Goal: Transaction & Acquisition: Purchase product/service

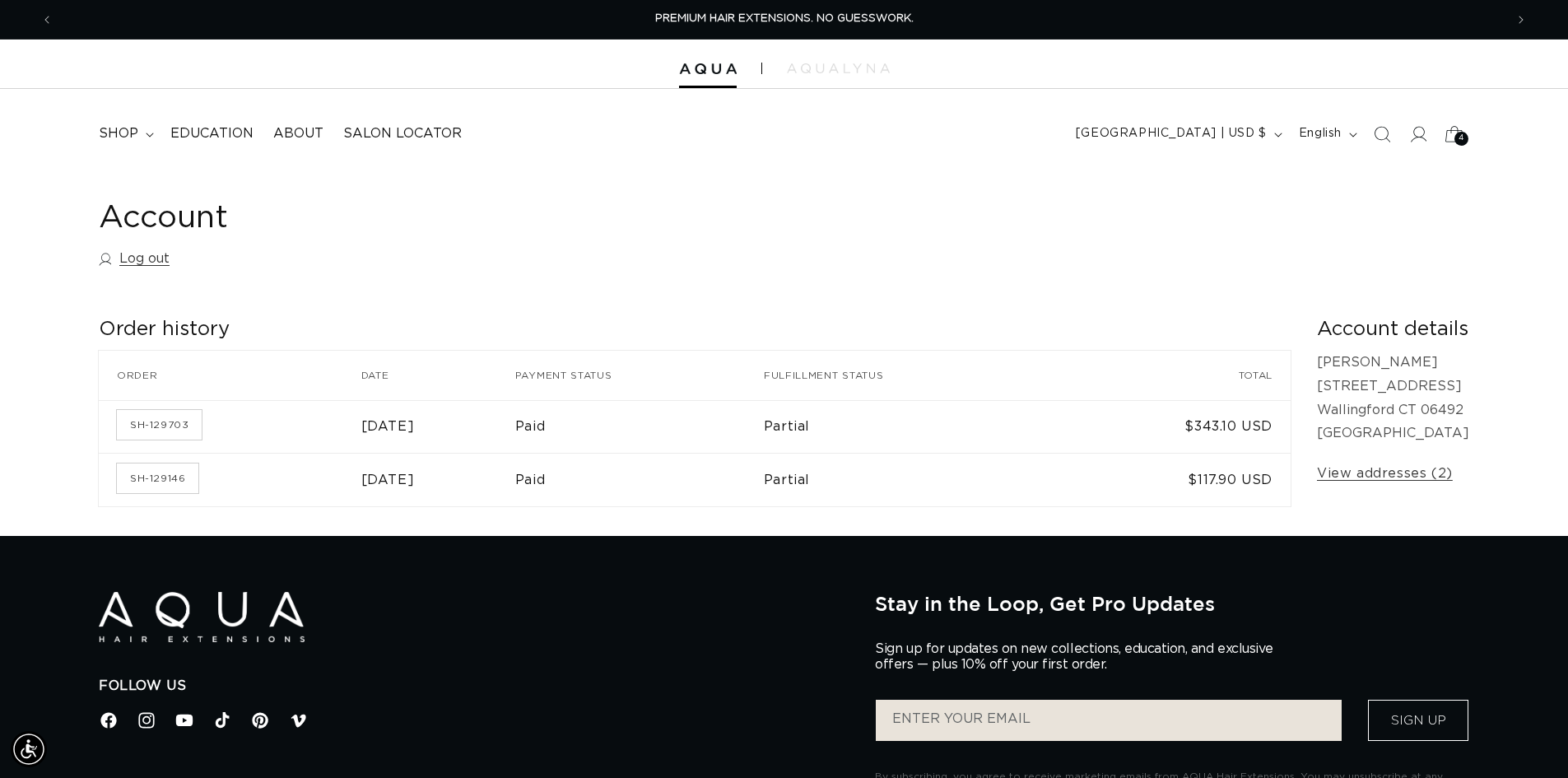
click at [1450, 134] on icon at bounding box center [1454, 134] width 39 height 39
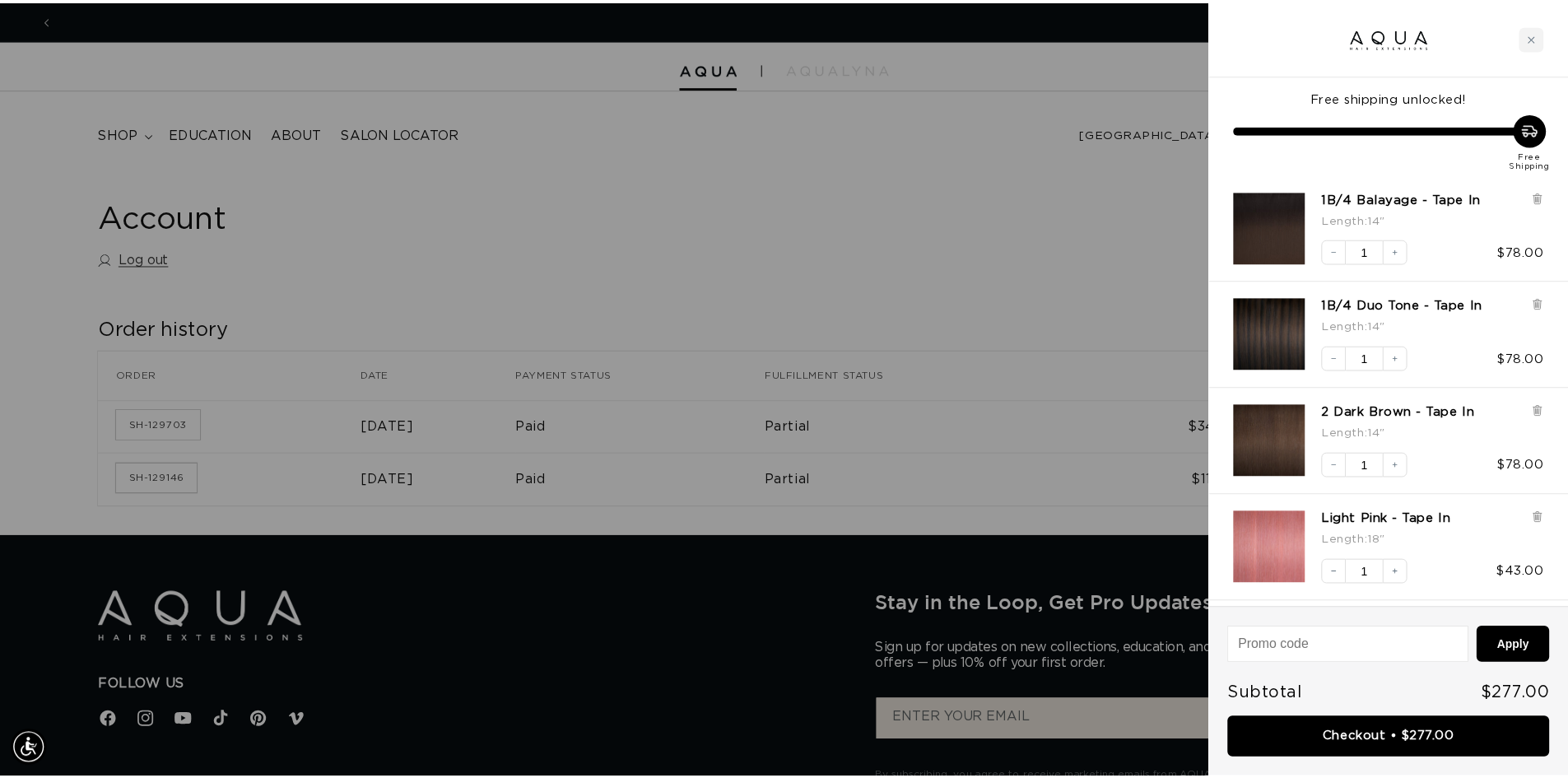
scroll to position [0, 2928]
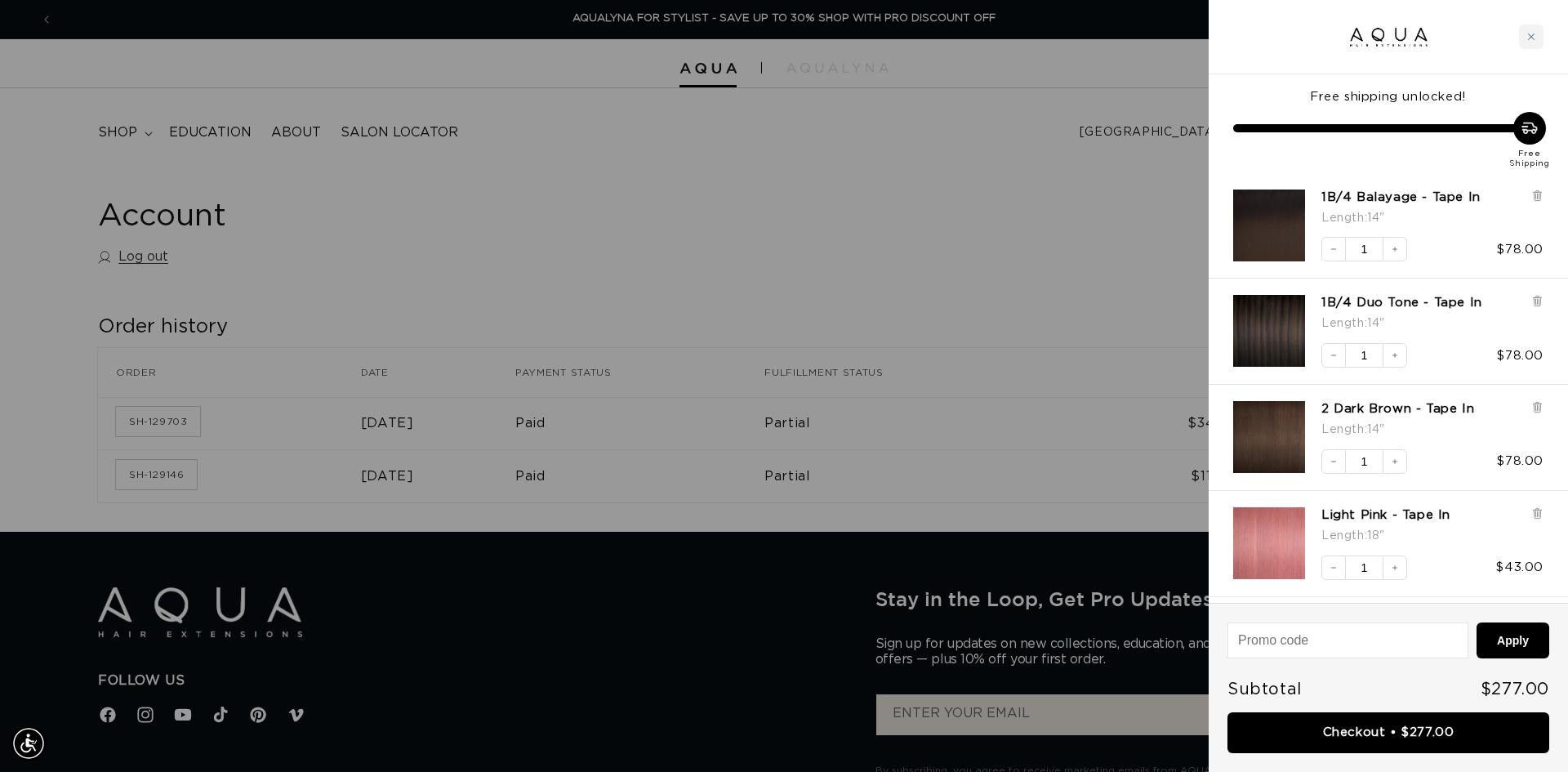
click at [854, 228] on div at bounding box center [784, 386] width 1568 height 772
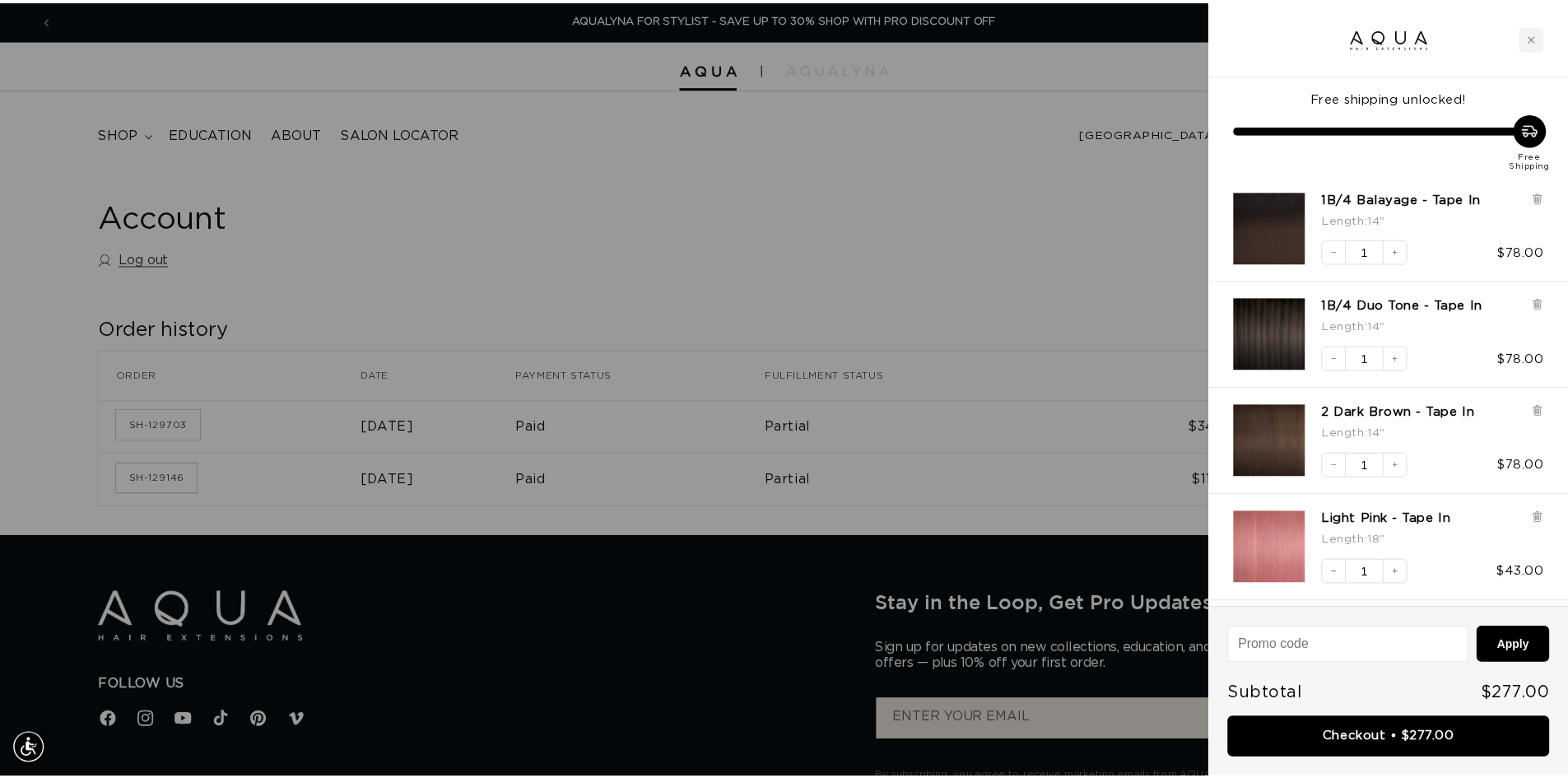
scroll to position [0, 2903]
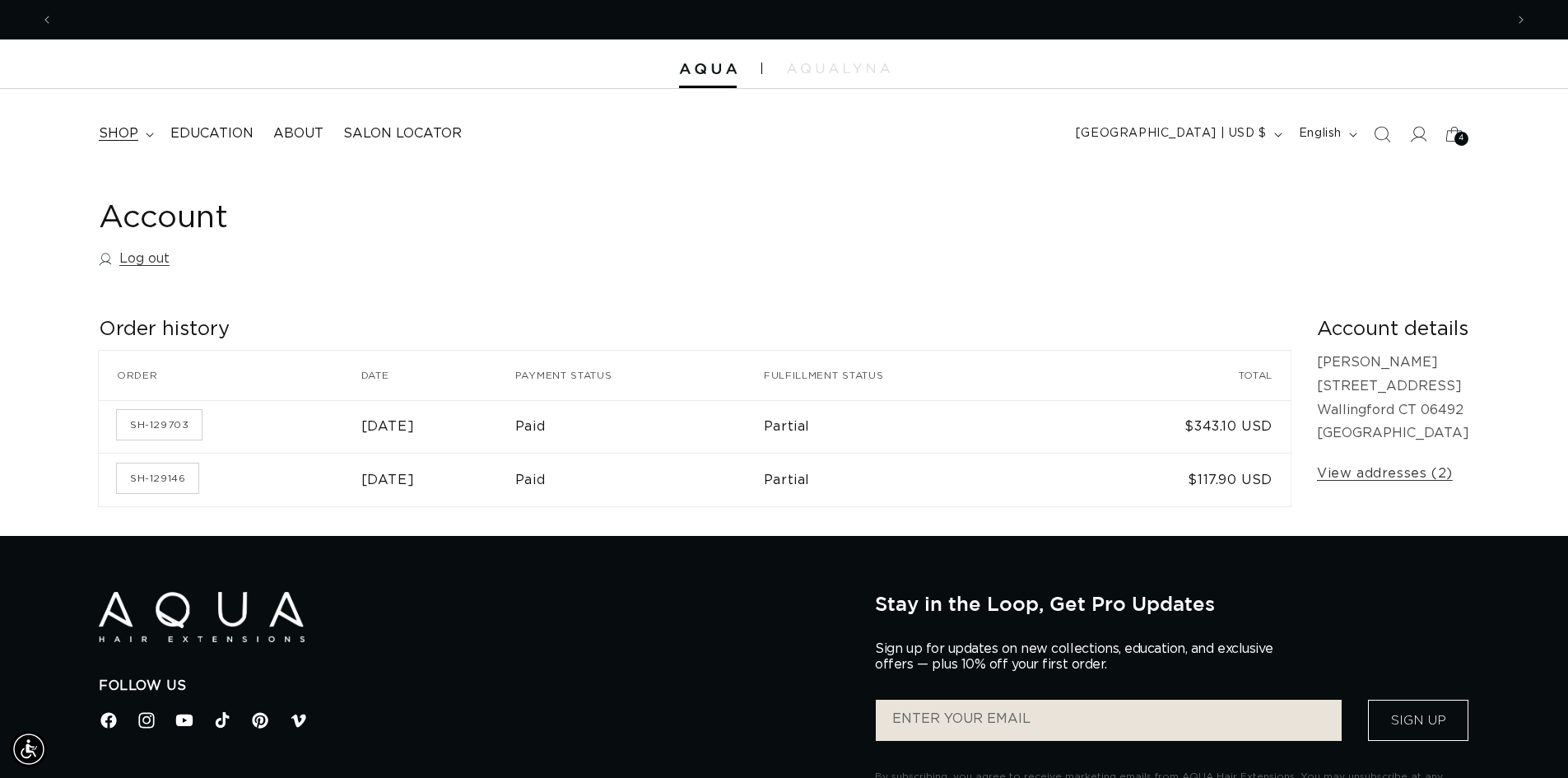
click at [123, 131] on span "shop" at bounding box center [119, 134] width 40 height 17
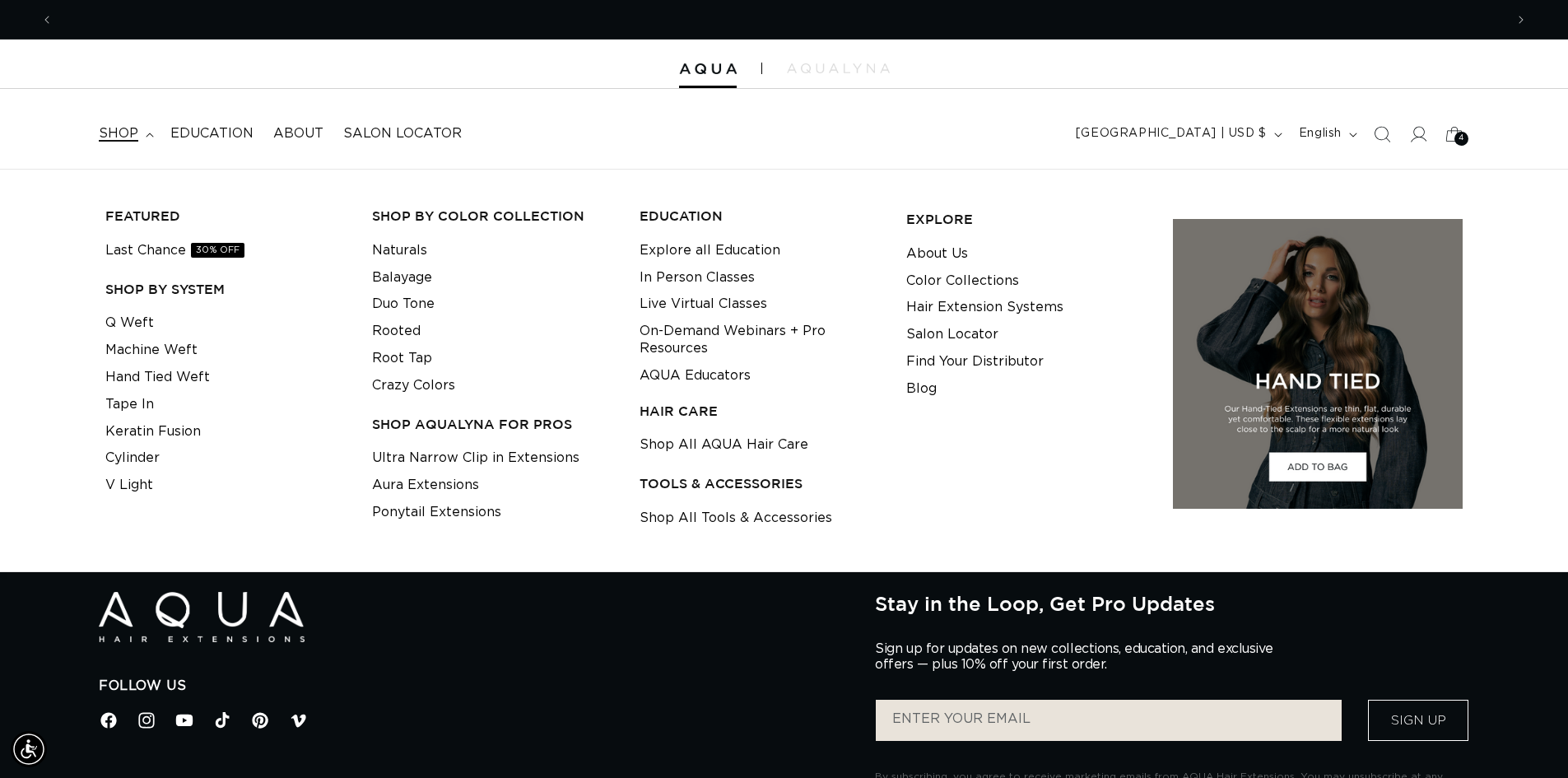
scroll to position [0, 0]
click at [137, 407] on link "Tape In" at bounding box center [130, 405] width 49 height 27
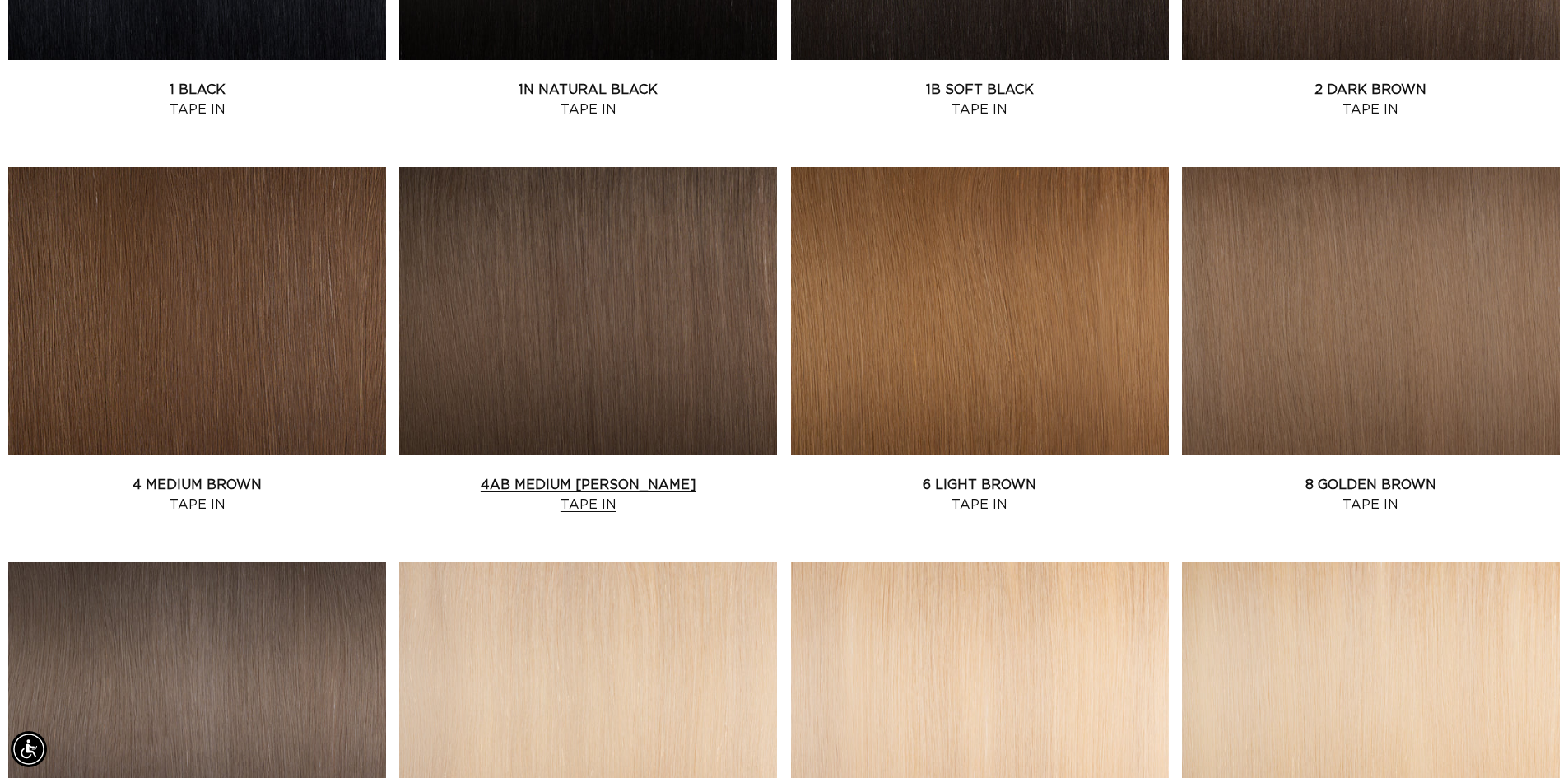
scroll to position [0, 1452]
click at [572, 489] on link "4AB Medium Ash Brown Tape In" at bounding box center [589, 495] width 378 height 40
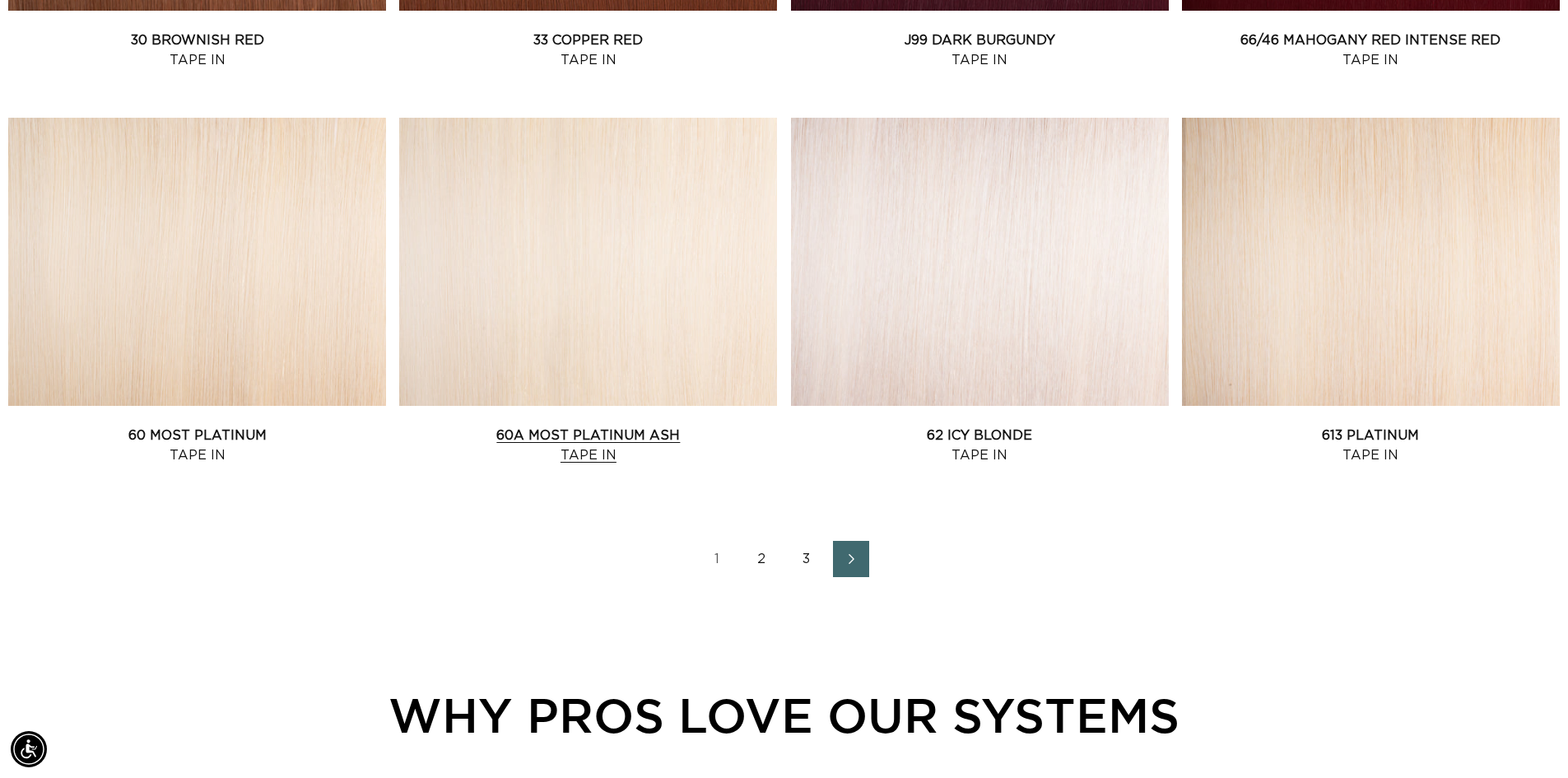
scroll to position [0, 0]
click at [603, 437] on link "60A Most Platinum Ash Tape In" at bounding box center [589, 445] width 378 height 40
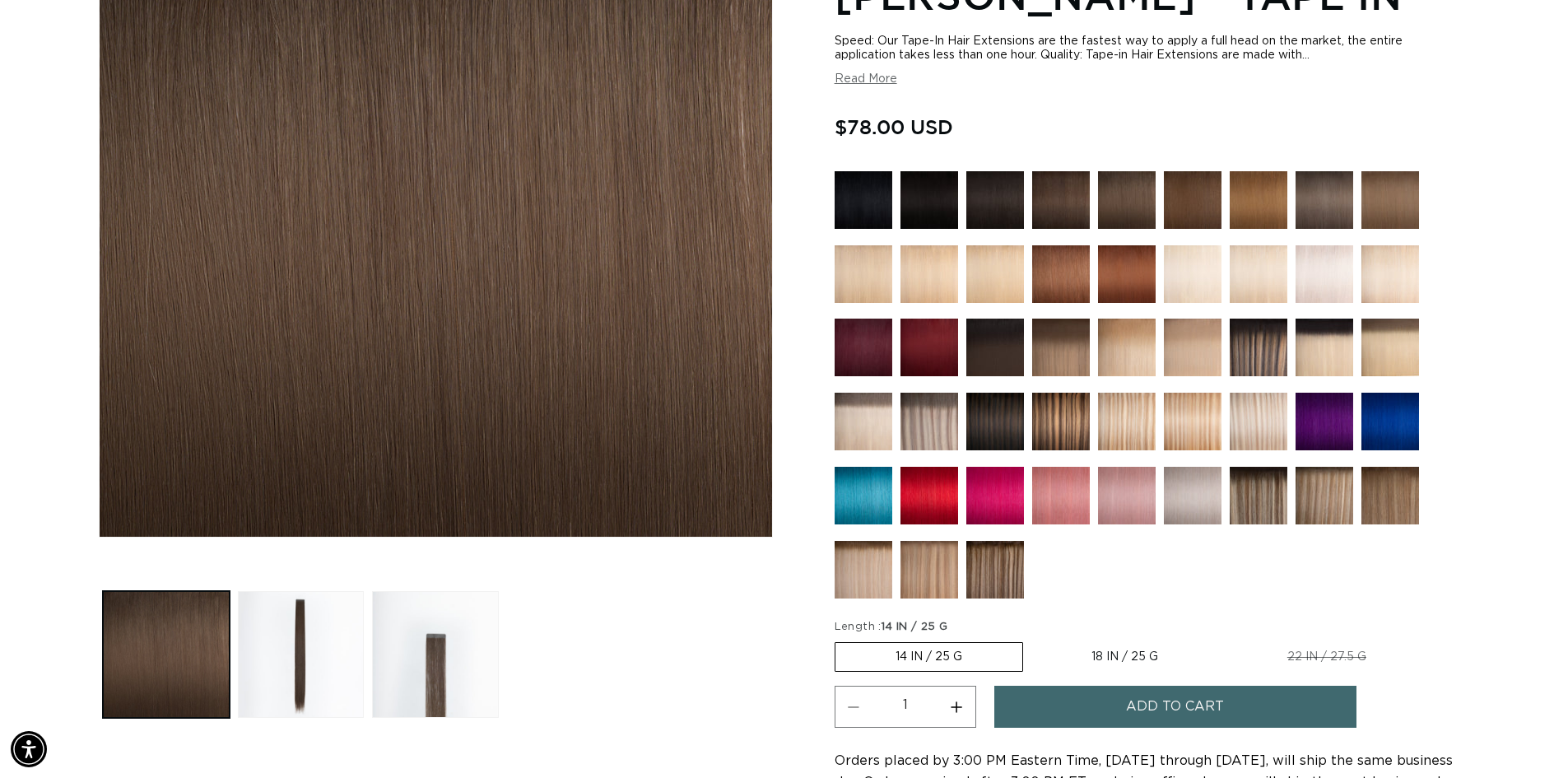
scroll to position [0, 1452]
click at [957, 700] on button "Increase quantity for 4AB Medium Ash Brown - Tape In" at bounding box center [957, 707] width 37 height 42
type input "2"
click at [969, 657] on label "14 IN / 25 G Variant sold out or unavailable" at bounding box center [929, 657] width 188 height 30
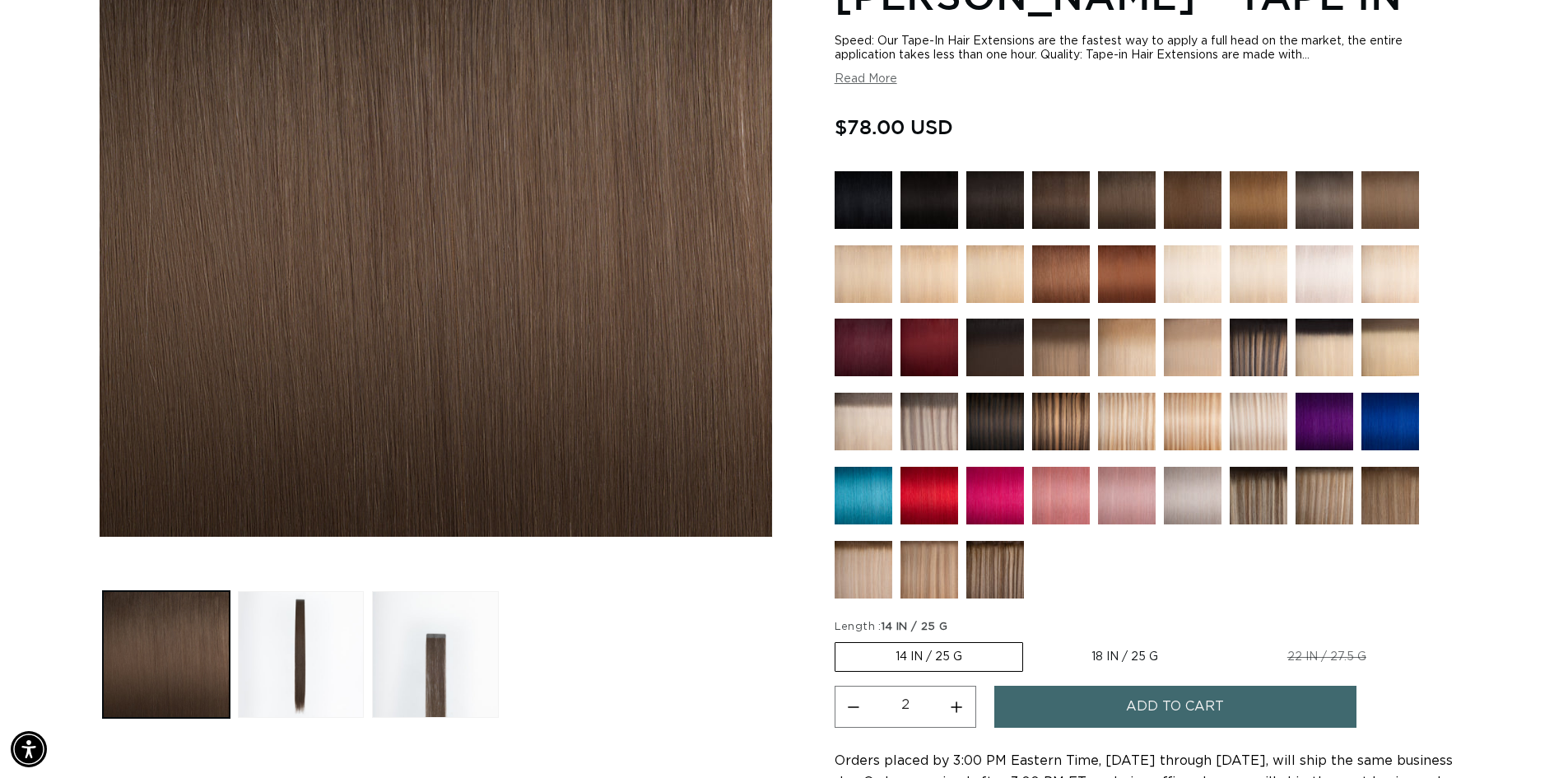
click at [840, 640] on input "14 IN / 25 G Variant sold out or unavailable" at bounding box center [839, 639] width 1 height 1
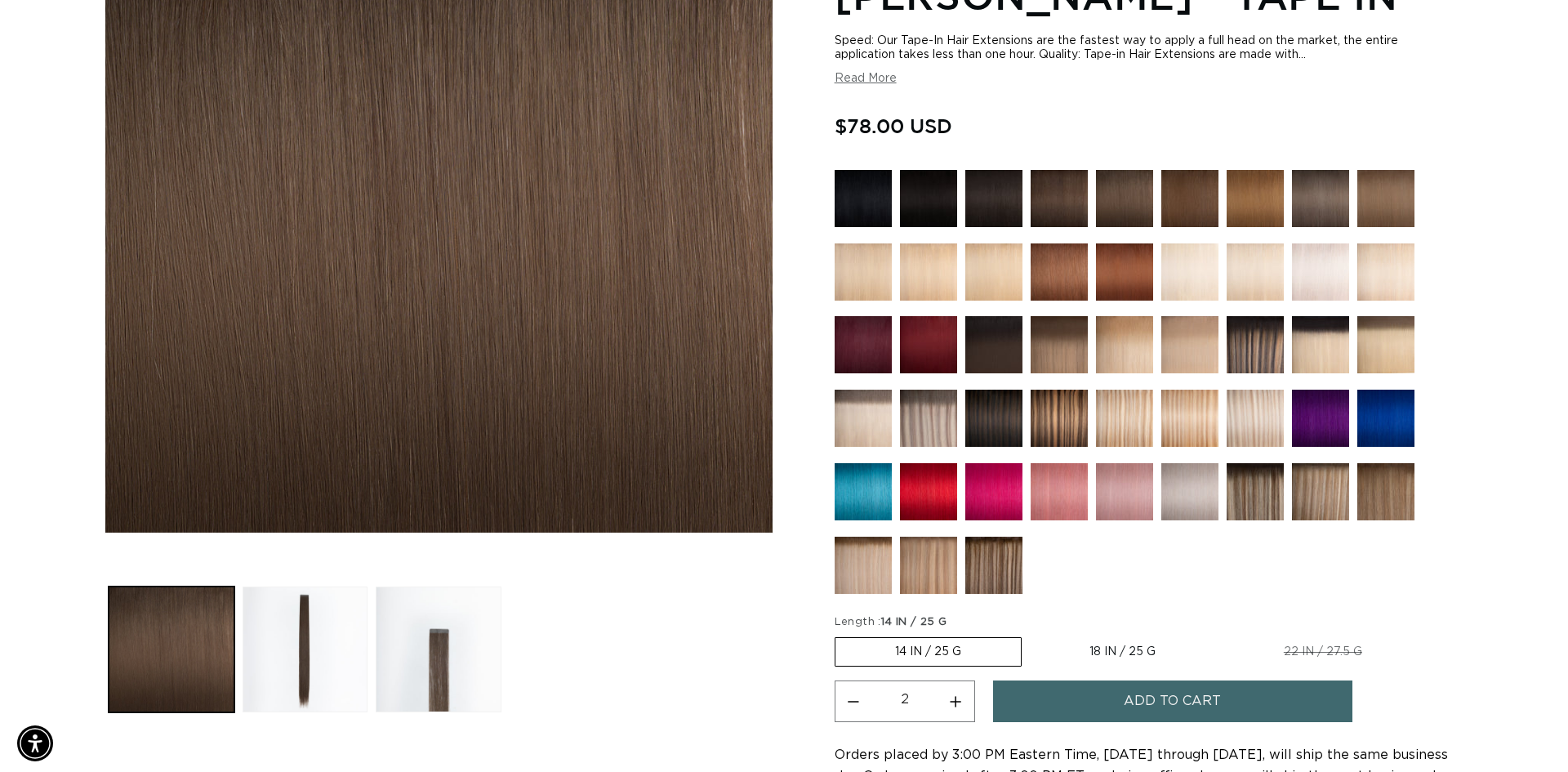
scroll to position [0, 0]
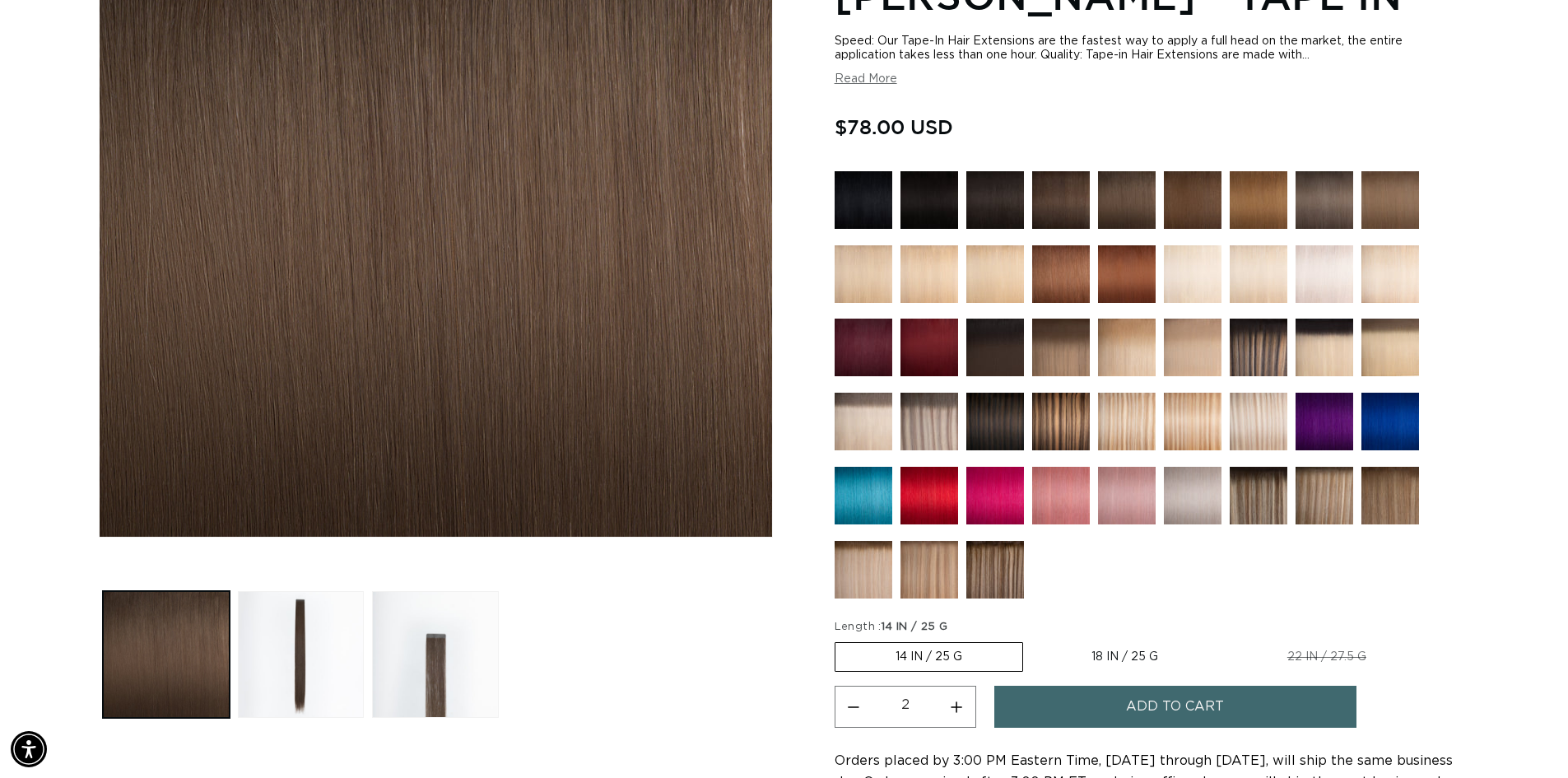
click at [1111, 705] on button "Add to cart" at bounding box center [1175, 707] width 362 height 42
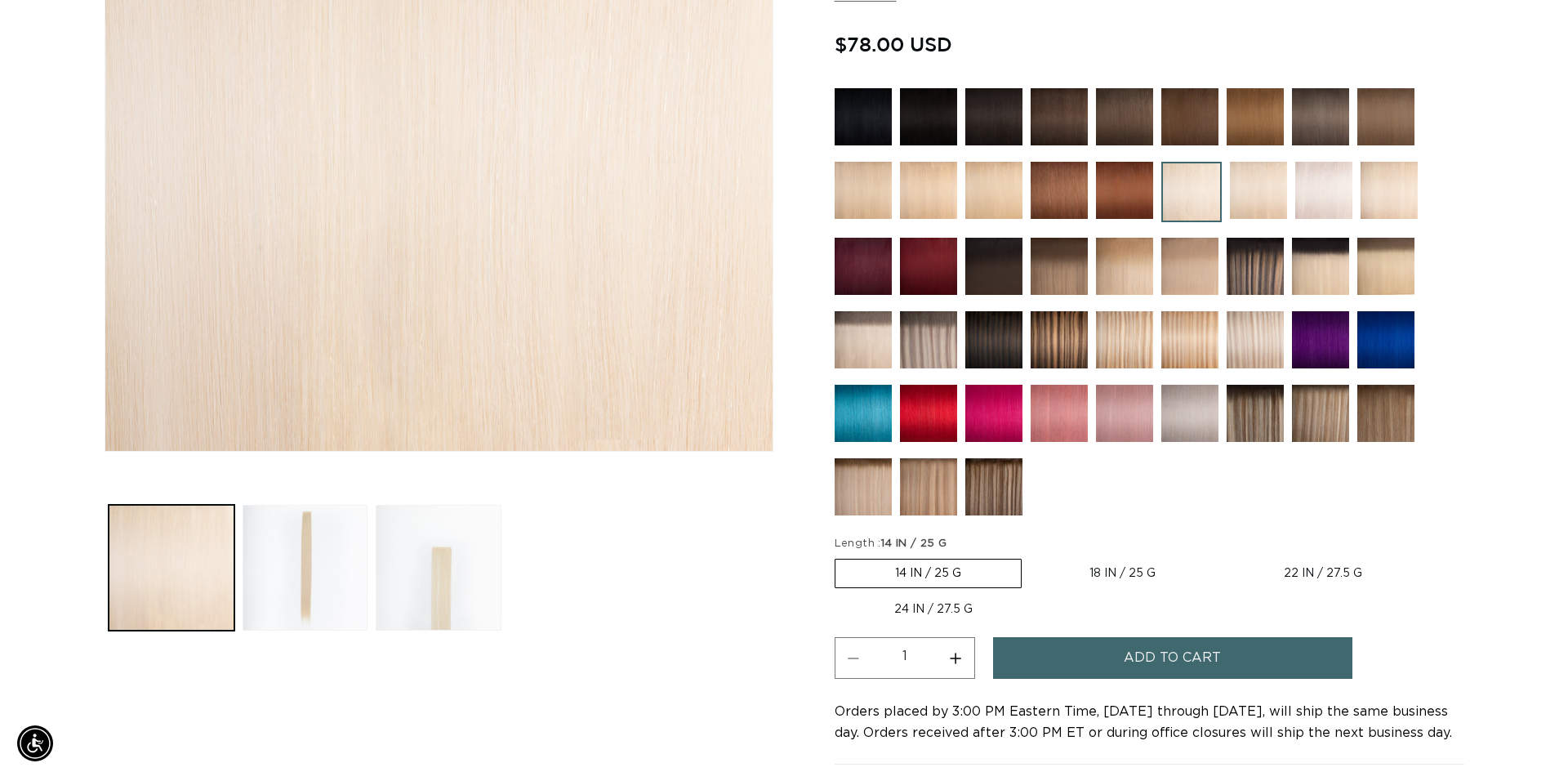
scroll to position [0, 2880]
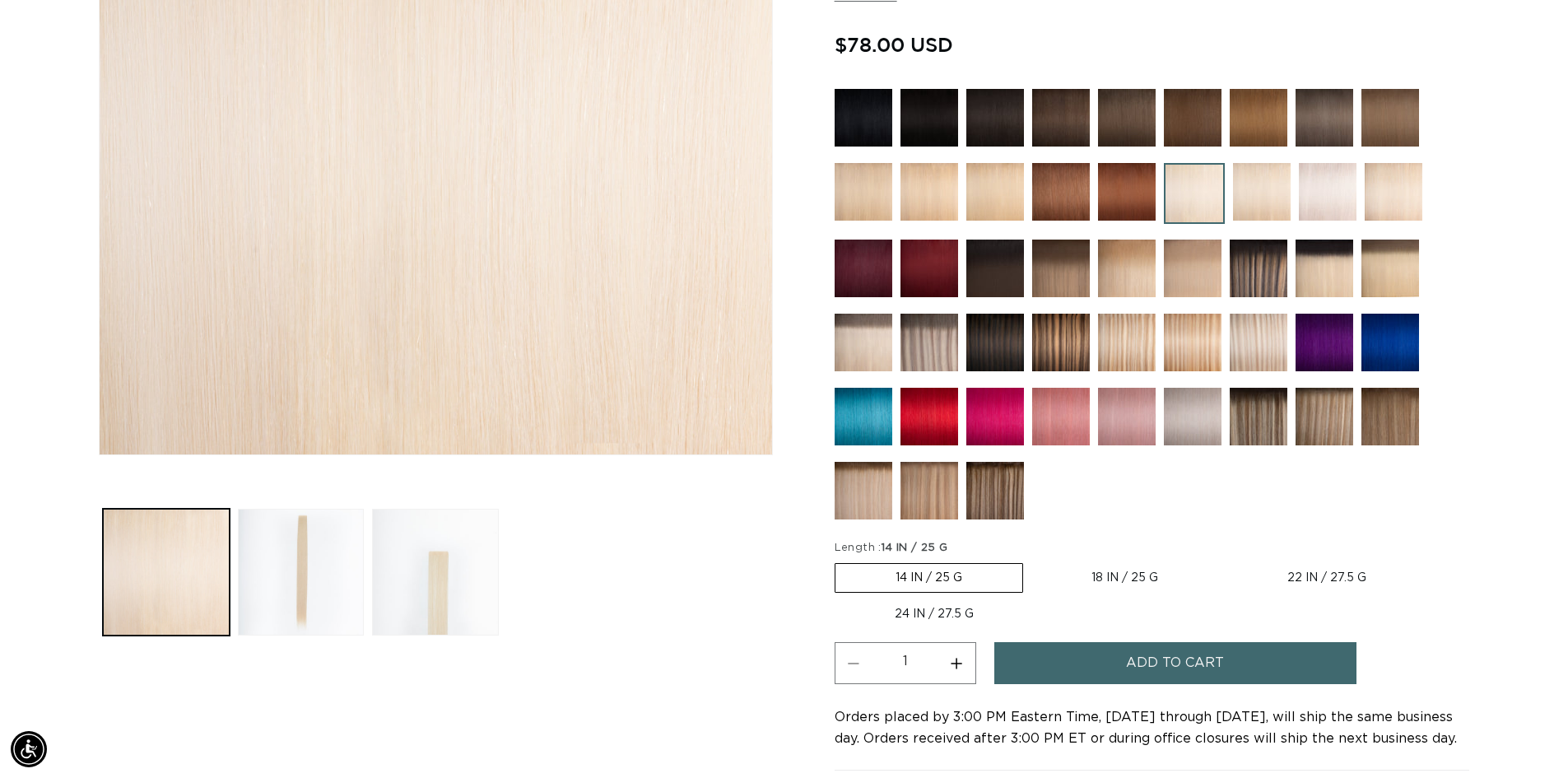
click at [1080, 661] on button "Add to cart" at bounding box center [1175, 663] width 362 height 42
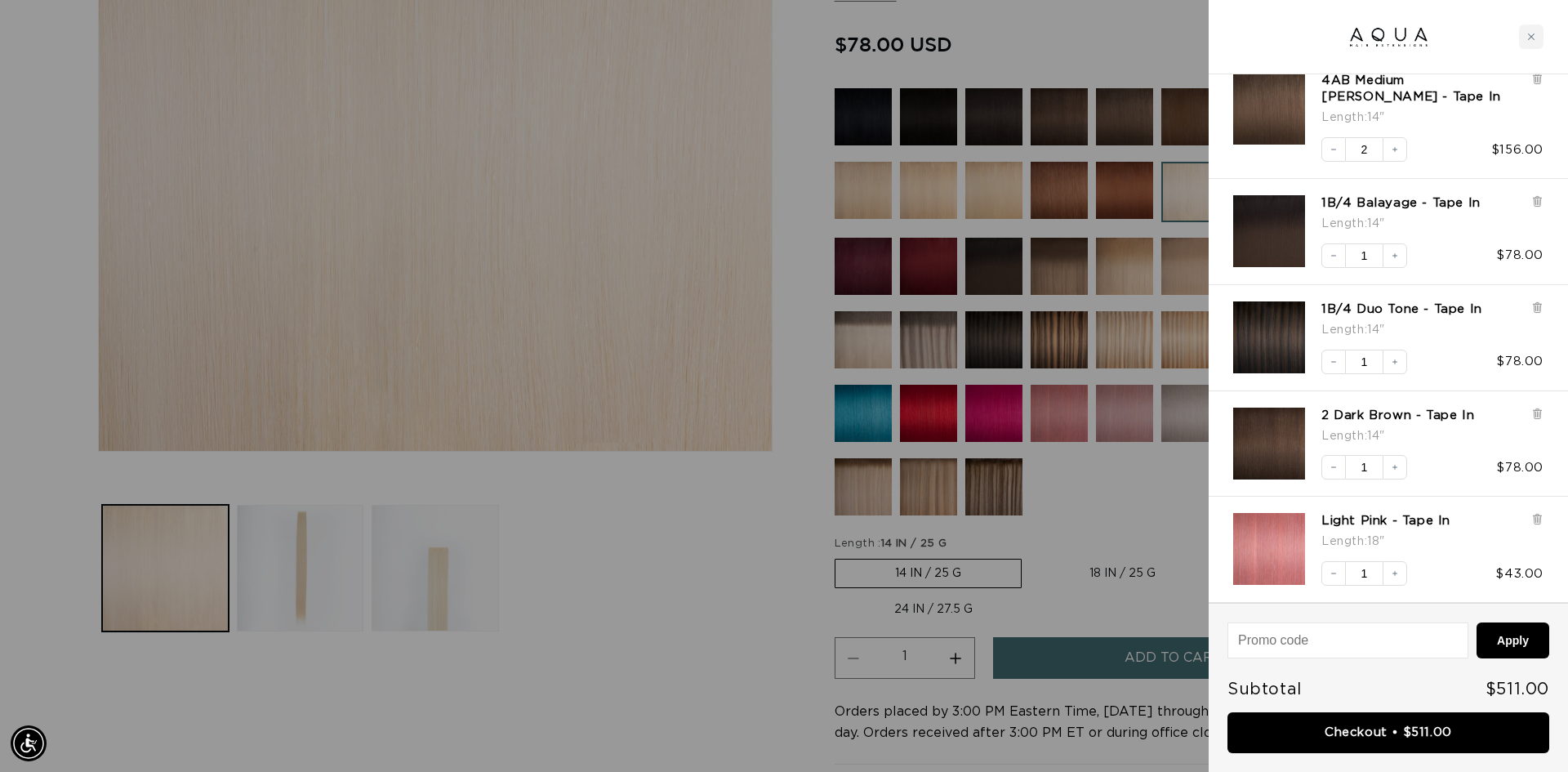
scroll to position [0, 2905]
